Goal: Find specific page/section: Find specific page/section

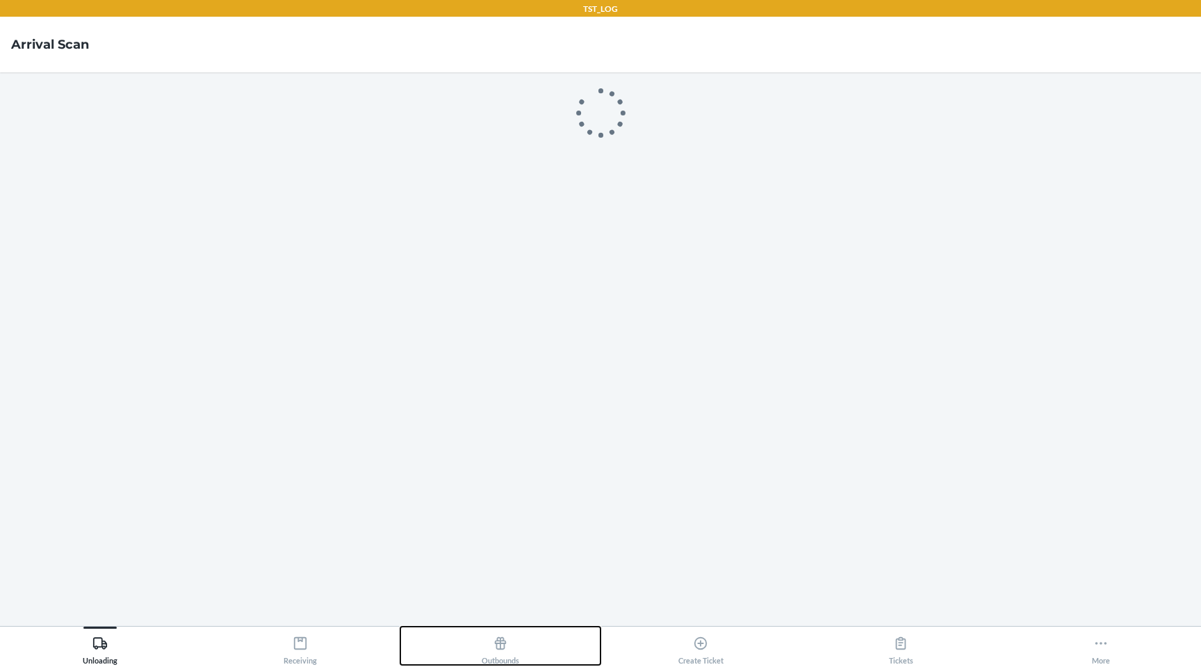
click at [594, 647] on div "Unloading Receiving Outbounds Create Ticket Tickets More" at bounding box center [600, 646] width 1201 height 41
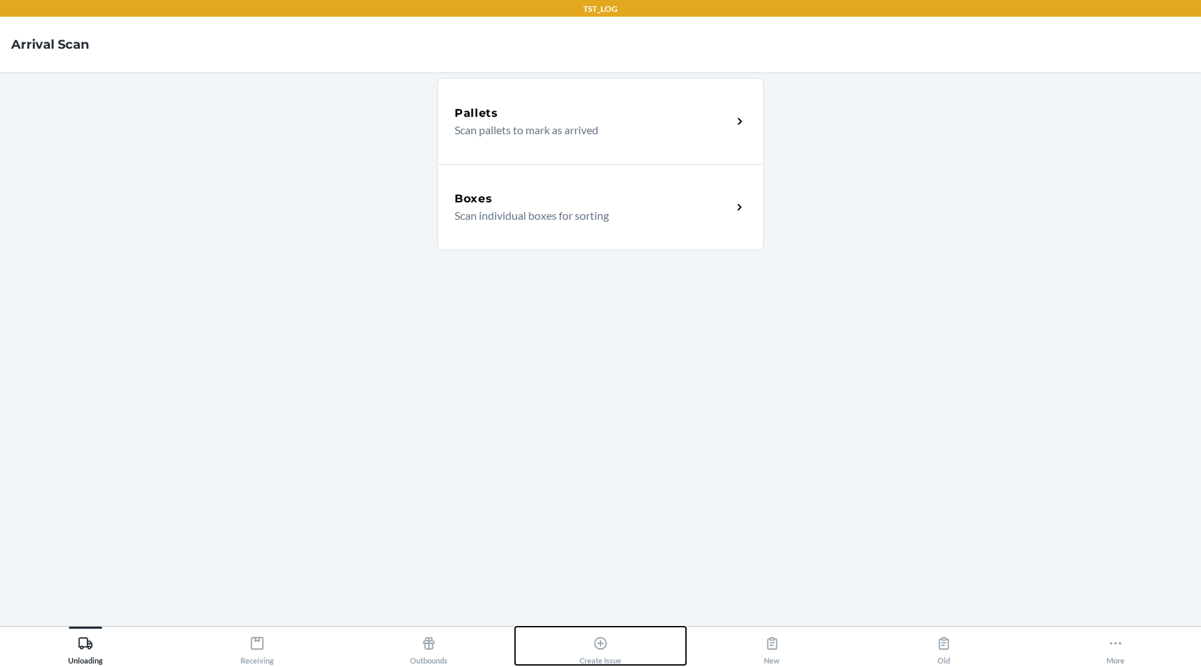
click at [596, 646] on icon at bounding box center [600, 642] width 15 height 15
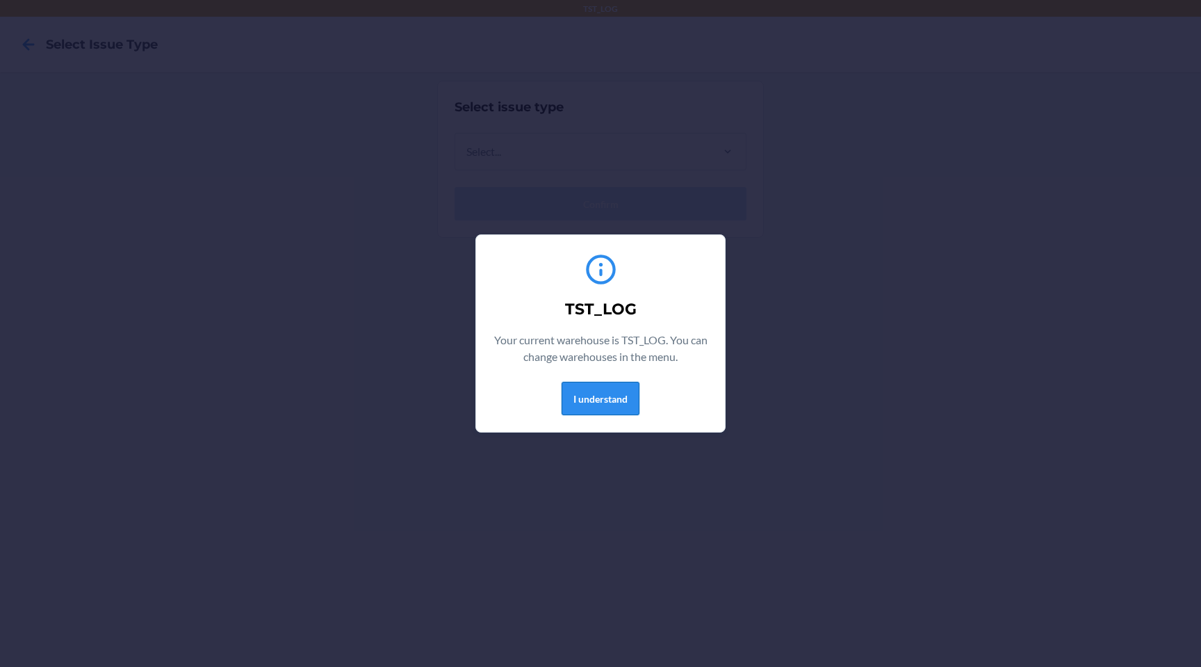
click at [605, 398] on button "I understand" at bounding box center [601, 398] width 78 height 33
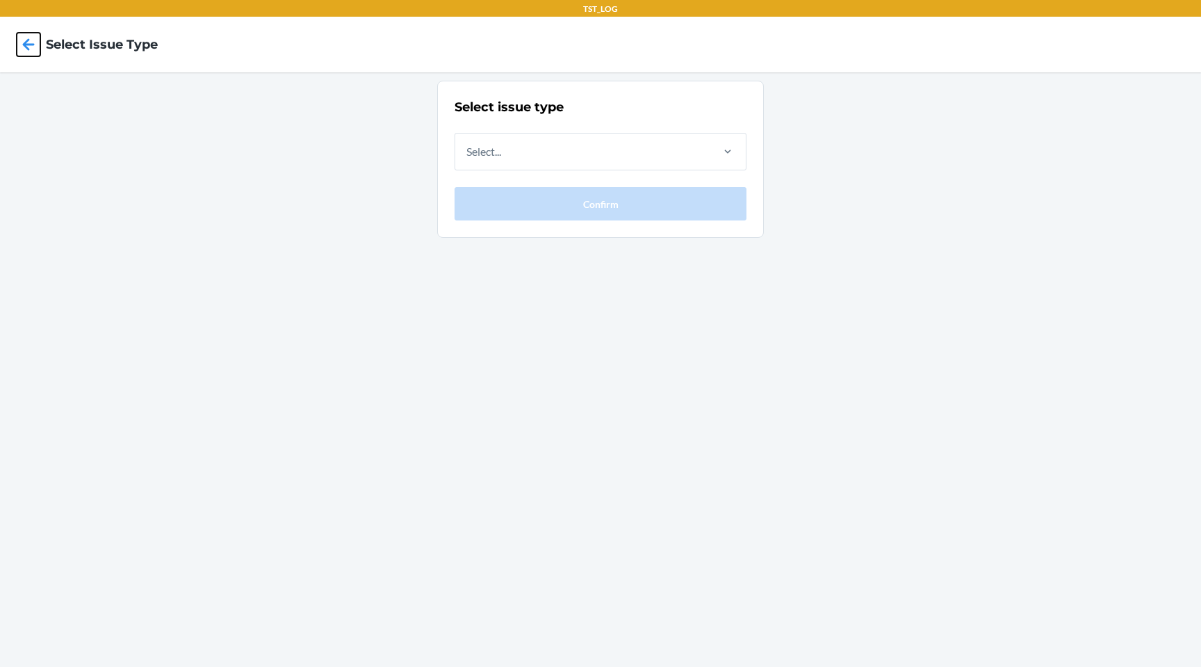
click at [32, 44] on icon at bounding box center [29, 44] width 12 height 12
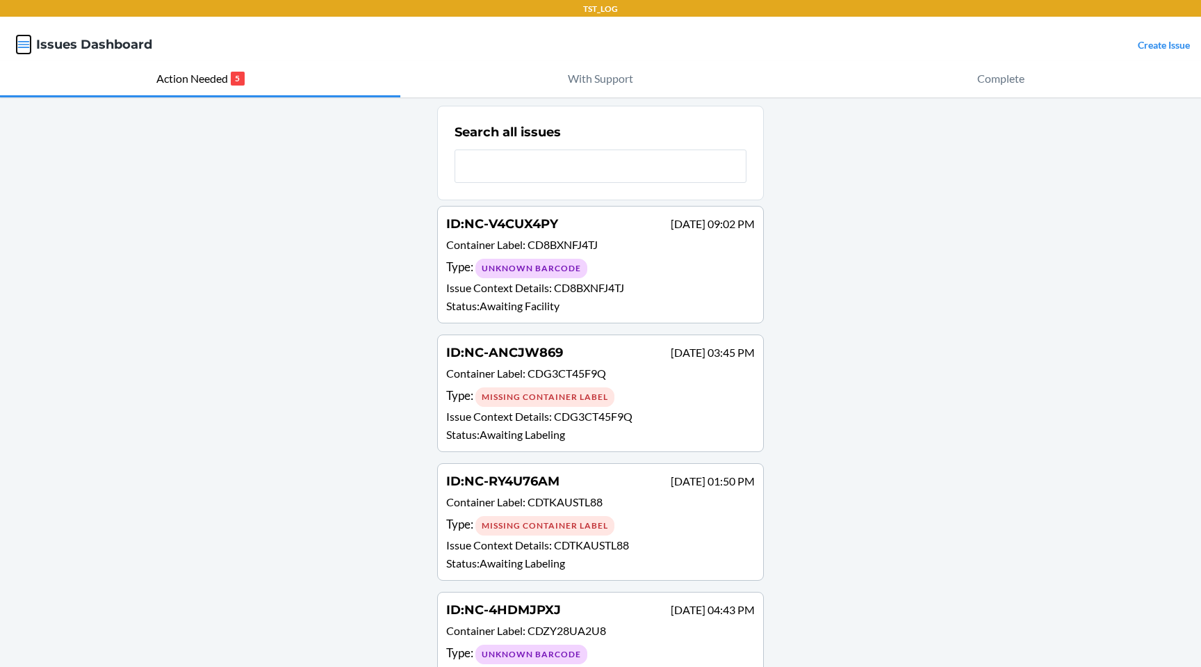
click at [26, 49] on icon "button" at bounding box center [24, 45] width 14 height 14
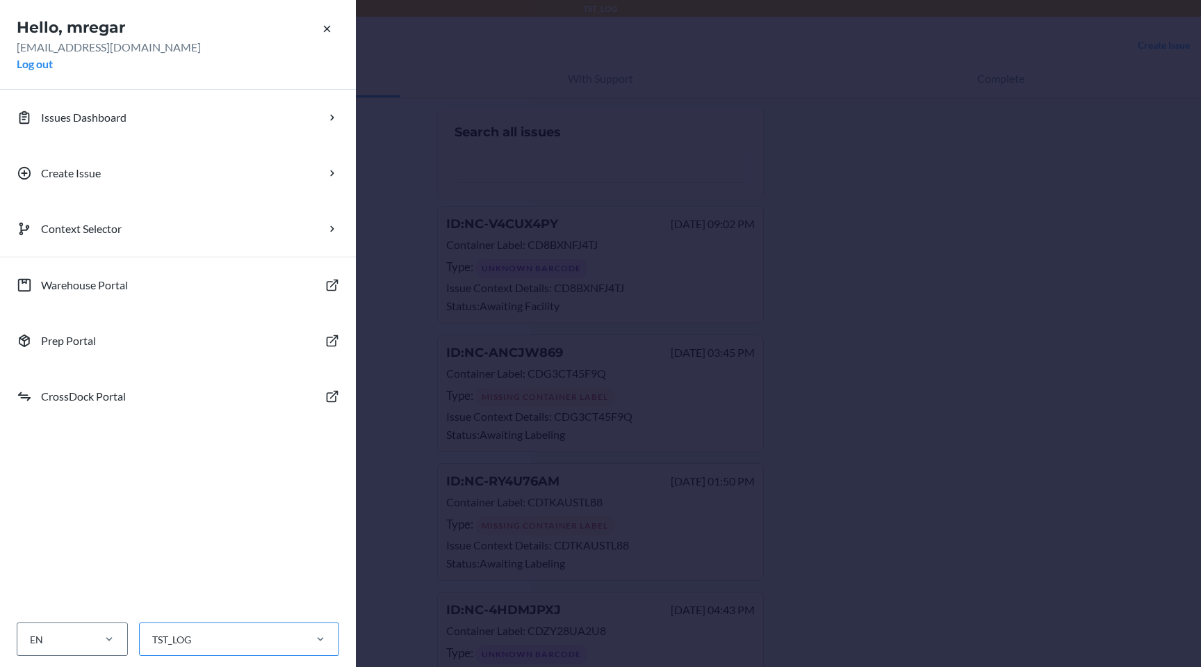
click at [194, 632] on div "TST_LOG" at bounding box center [221, 639] width 163 height 23
click at [152, 632] on input "TST_LOG" at bounding box center [151, 639] width 1 height 15
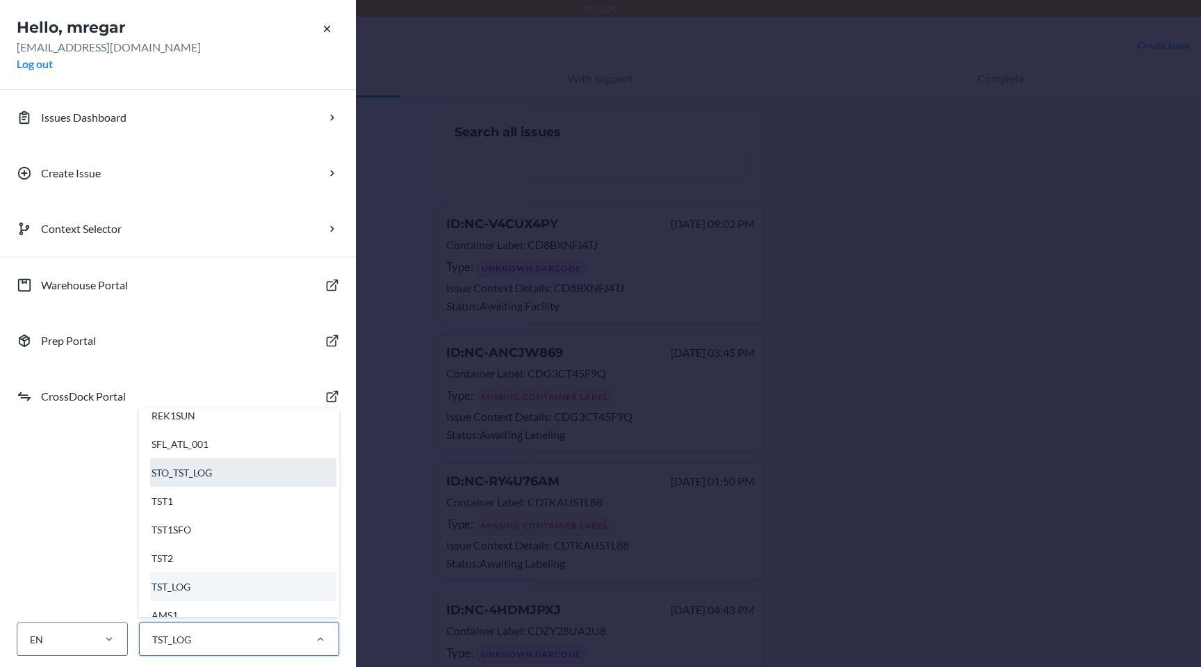
click at [236, 482] on div "STO_TST_LOG" at bounding box center [243, 472] width 186 height 28
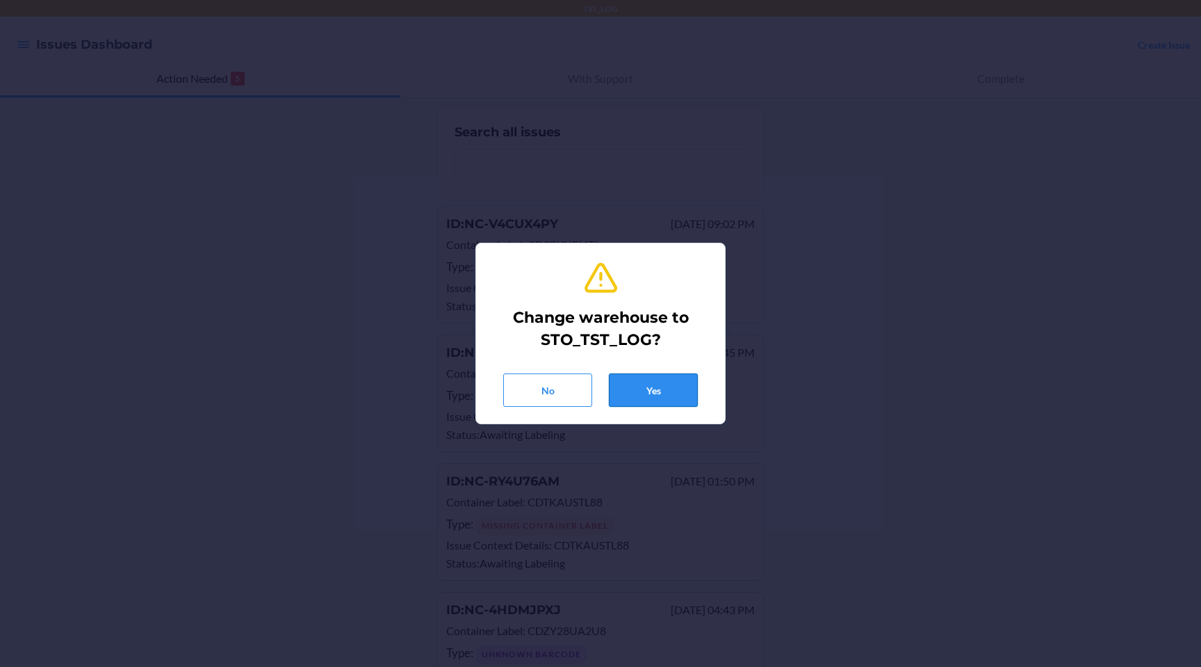
click at [646, 395] on button "Yes" at bounding box center [653, 389] width 89 height 33
